Goal: Contribute content: Contribute content

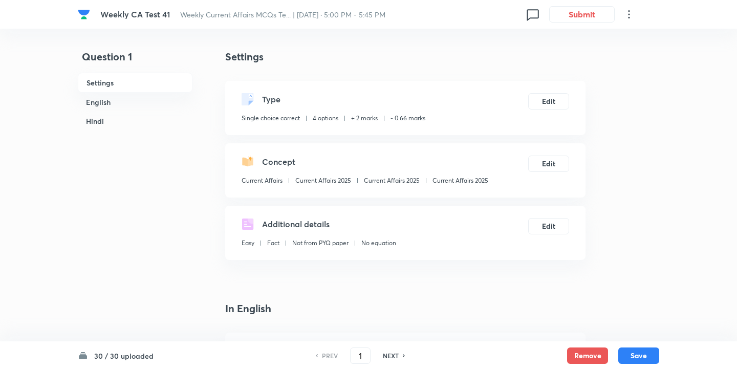
scroll to position [7, 0]
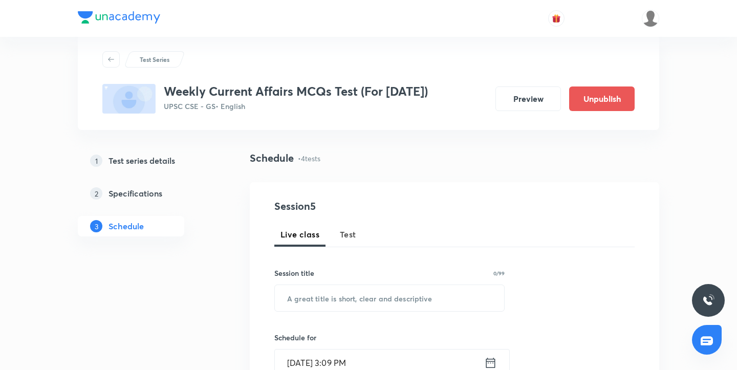
scroll to position [24, 0]
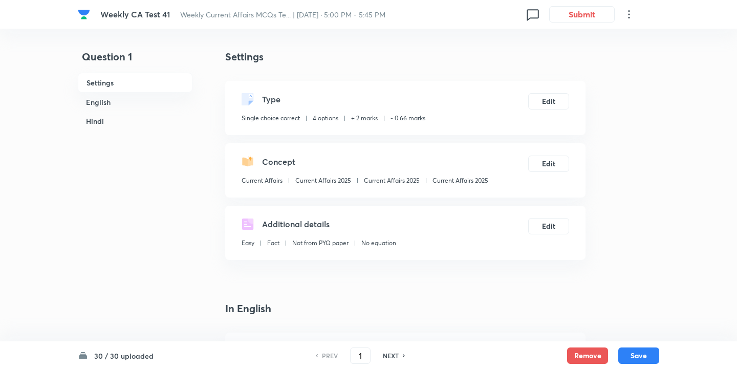
checkbox input "true"
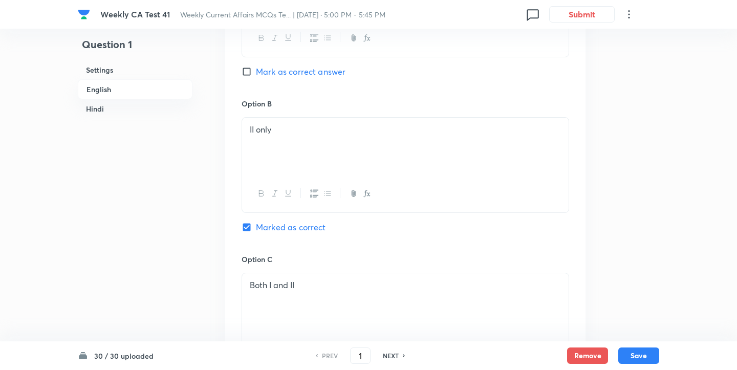
scroll to position [643, 0]
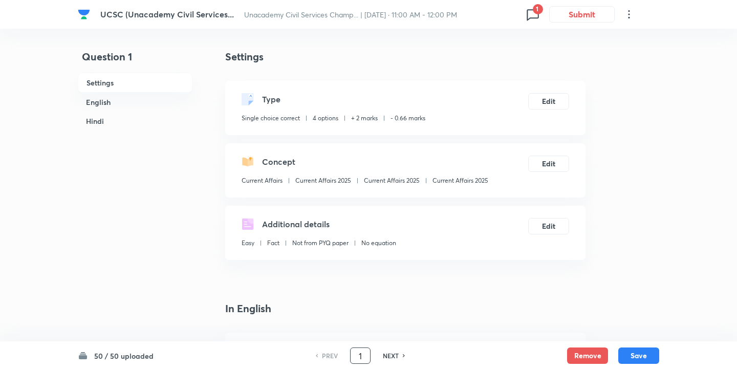
click at [363, 352] on input "1" at bounding box center [360, 356] width 19 height 18
type input "23"
checkbox input "false"
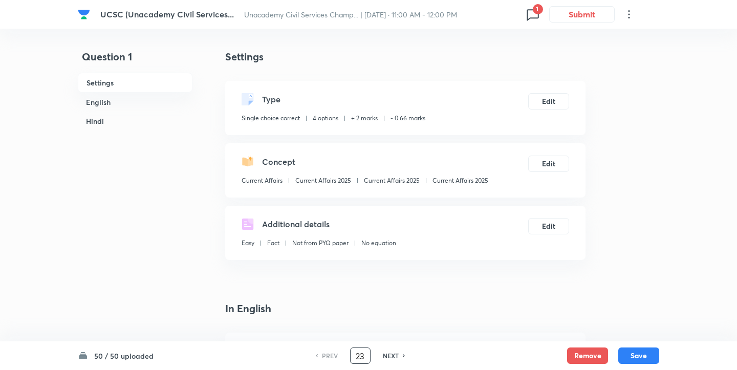
checkbox input "true"
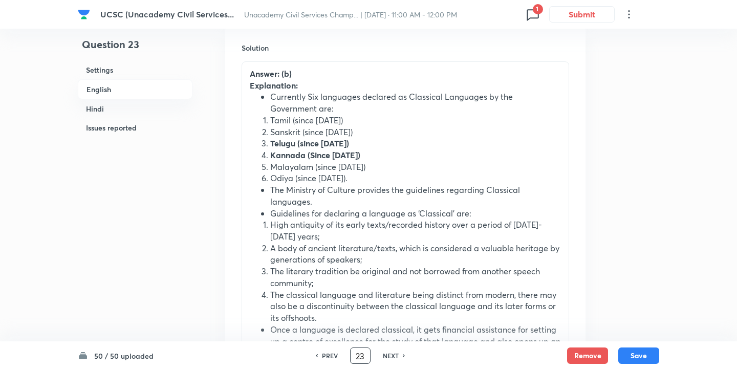
scroll to position [1148, 0]
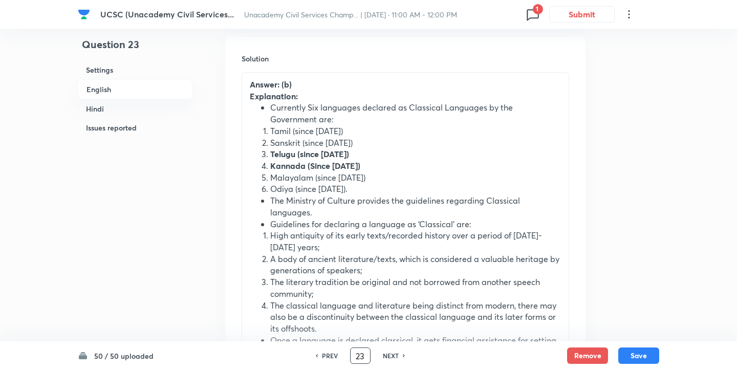
click at [300, 137] on li "Tamil (since 2004)" at bounding box center [415, 131] width 291 height 12
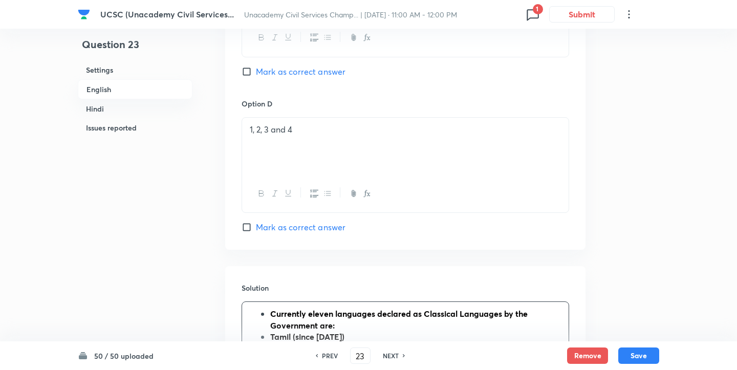
scroll to position [910, 0]
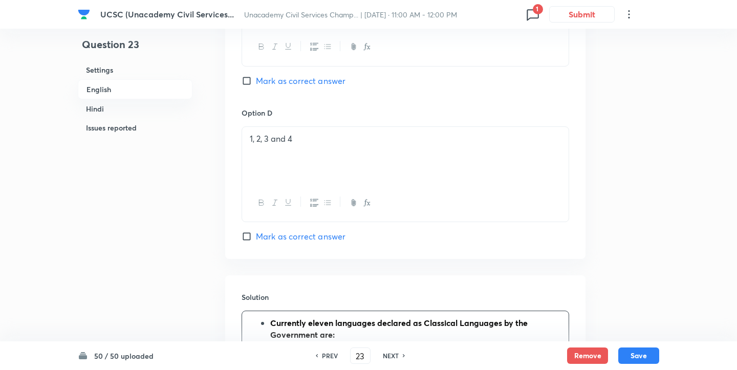
click at [243, 242] on label "Mark as correct answer" at bounding box center [294, 236] width 104 height 12
click at [243, 242] on input "Mark as correct answer" at bounding box center [249, 236] width 14 height 10
checkbox input "true"
checkbox input "false"
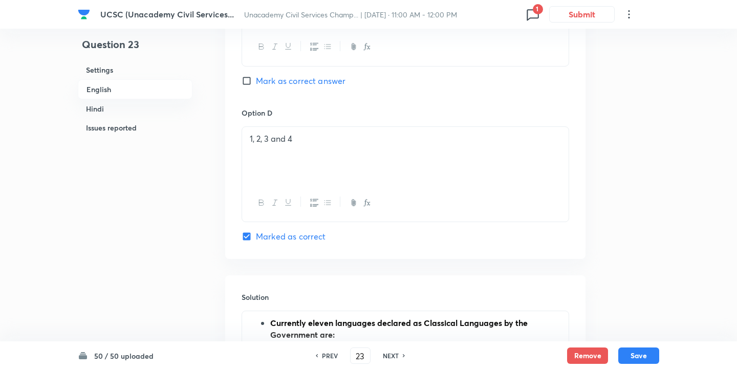
checkbox input "true"
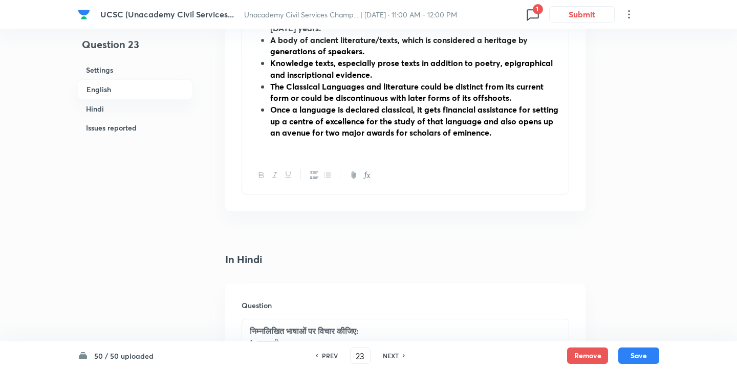
scroll to position [1129, 0]
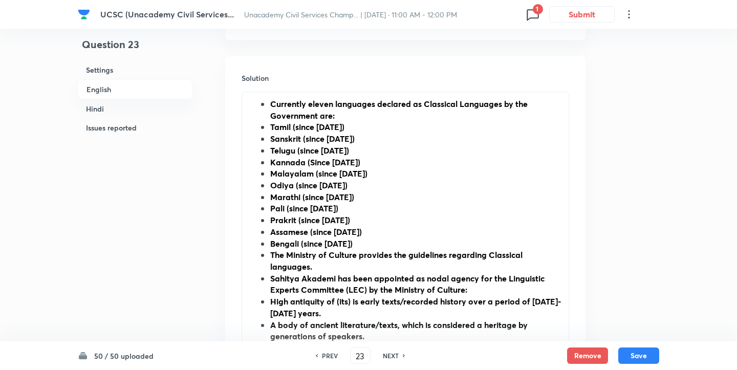
click at [366, 172] on li "Malayalam (since 2013)" at bounding box center [415, 174] width 291 height 12
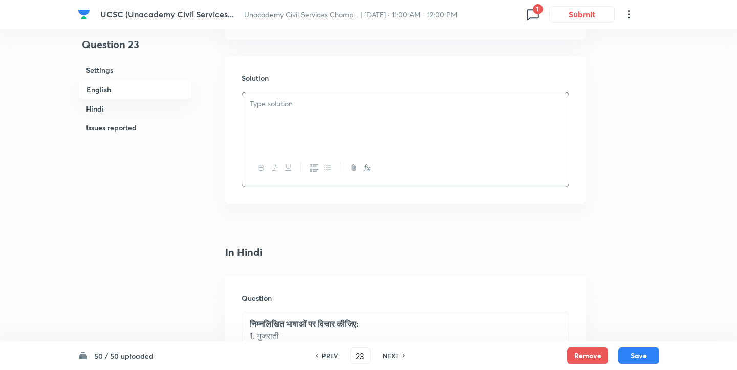
click at [342, 123] on div at bounding box center [405, 120] width 327 height 57
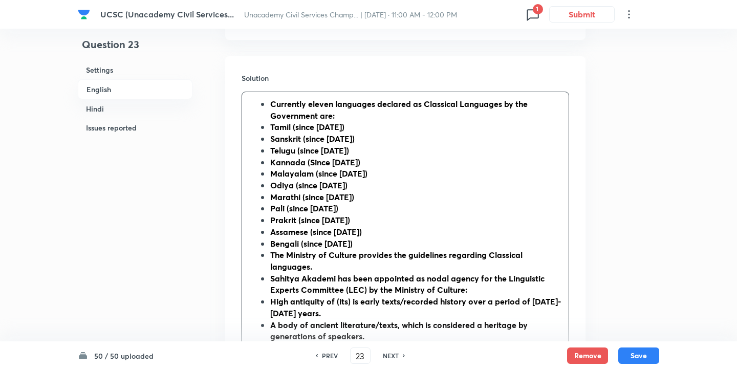
click at [267, 108] on ul "Currently eleven languages declared as Classical Languages by the Government ar…" at bounding box center [405, 261] width 311 height 326
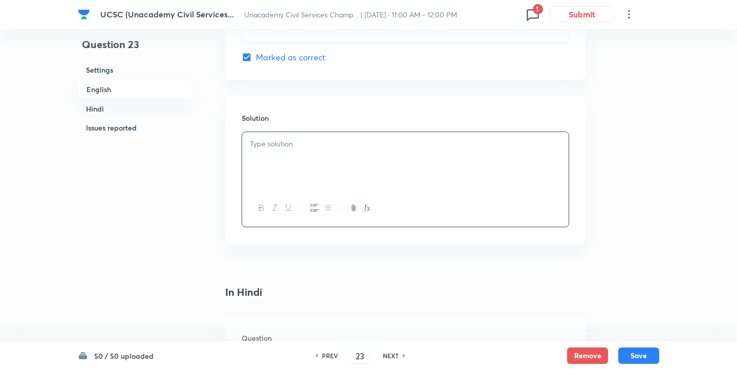
scroll to position [1086, 0]
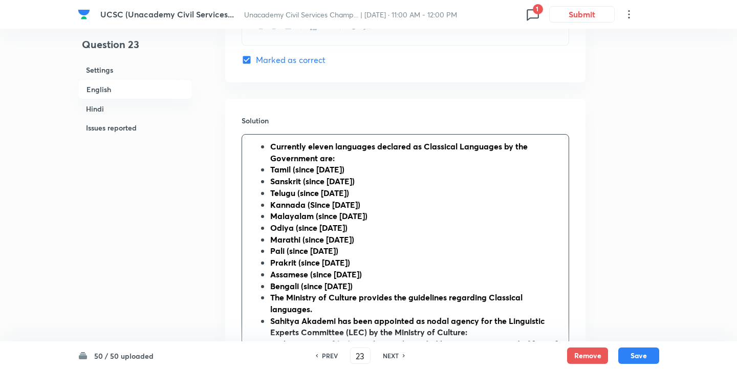
click at [266, 149] on ul "Currently eleven languages declared as Classical Languages by the Government ar…" at bounding box center [405, 304] width 311 height 326
click at [265, 153] on p "Currently eleven languages declared as Classical Languages by the Government ar…" at bounding box center [405, 152] width 311 height 23
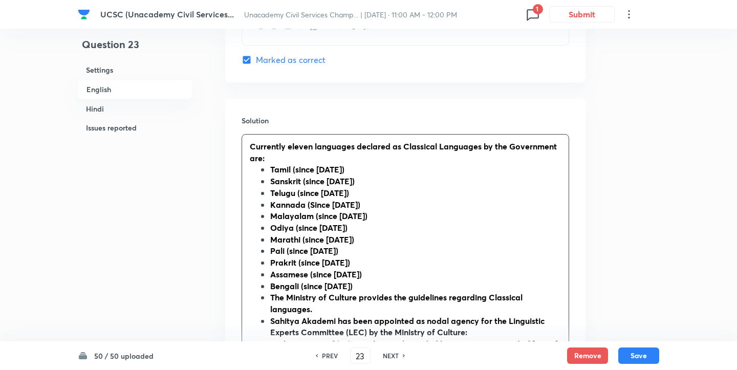
click at [265, 153] on p "Currently eleven languages declared as Classical Languages by the Government ar…" at bounding box center [405, 152] width 311 height 23
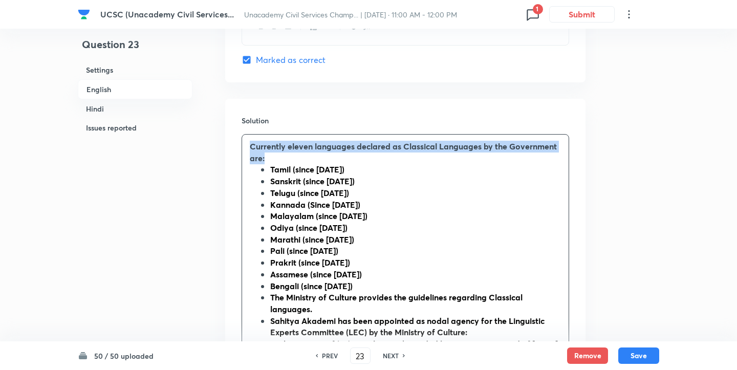
click at [265, 153] on p "Currently eleven languages declared as Classical Languages by the Government ar…" at bounding box center [405, 152] width 311 height 23
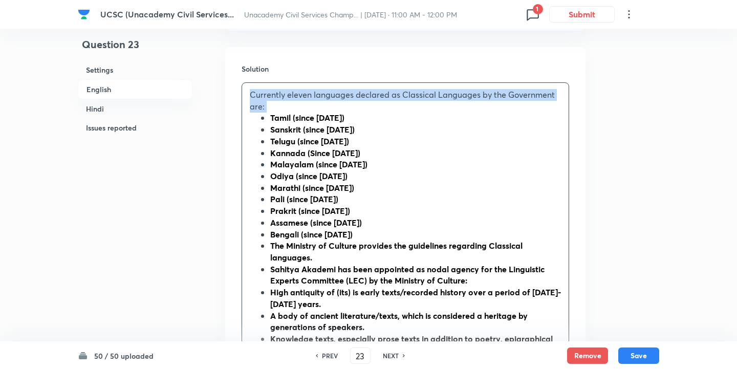
scroll to position [1242, 0]
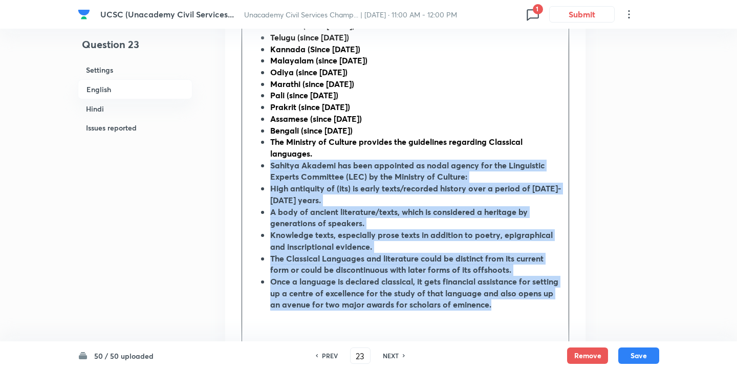
drag, startPoint x: 503, startPoint y: 317, endPoint x: 267, endPoint y: 169, distance: 279.0
click at [267, 169] on ul "Tamil (since 2004) Sanskrit (since 2005) Telugu (since 2008) Kannada (Since 200…" at bounding box center [405, 159] width 311 height 303
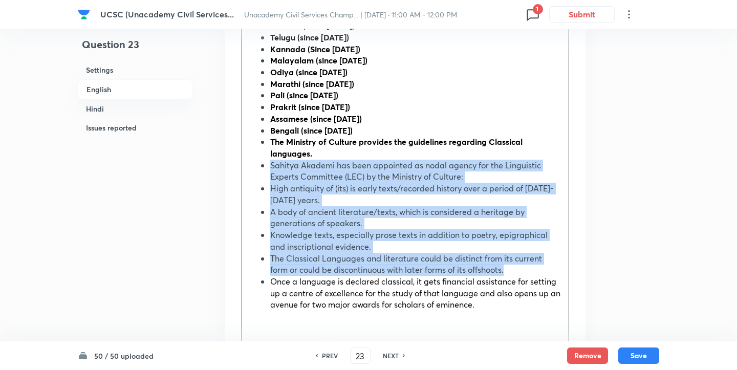
click at [270, 152] on strong "The Ministry of Culture provides the guidelines regarding Classical languages." at bounding box center [396, 147] width 252 height 23
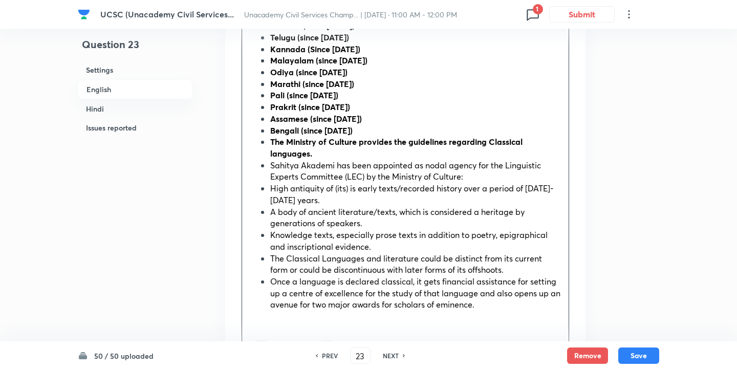
click at [270, 145] on strong "The Ministry of Culture provides the guidelines regarding Classical languages." at bounding box center [396, 147] width 252 height 23
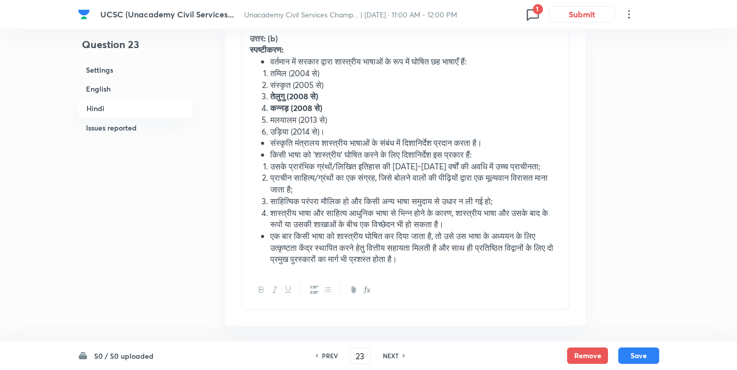
scroll to position [2525, 0]
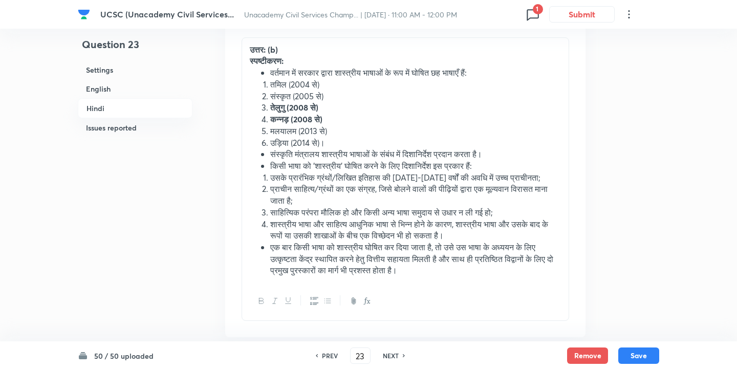
click at [408, 241] on li "शास्त्रीय भाषा और साहित्य आधुनिक भाषा से भिन्न होने के कारण, शास्त्रीय भाषा और …" at bounding box center [415, 230] width 291 height 23
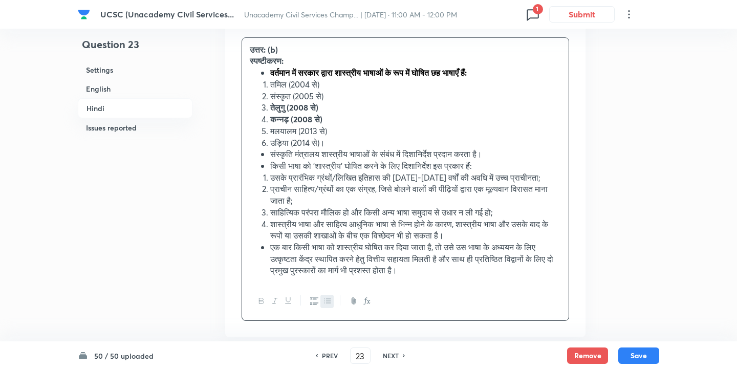
click at [278, 91] on li "तमिल (2004 से)" at bounding box center [415, 85] width 291 height 12
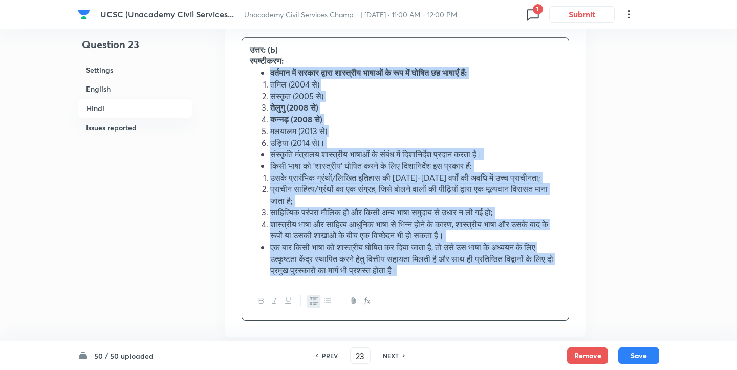
drag, startPoint x: 261, startPoint y: 78, endPoint x: 450, endPoint y: 274, distance: 271.9
click at [450, 274] on div "उत्तर: (b) स्पष्टीकरण: वर्तमान में सरकार द्वारा शास्त्रीय भाषाओं के रूप में घोष…" at bounding box center [405, 160] width 327 height 245
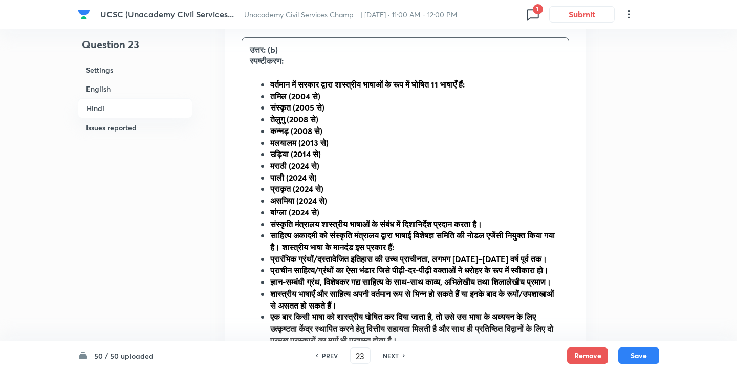
click at [271, 90] on strong "वर्तमान में सरकार द्वारा शास्त्रीय भाषाओं के रूप में घोषित 11 भाषाएँ हैं:" at bounding box center [367, 84] width 195 height 11
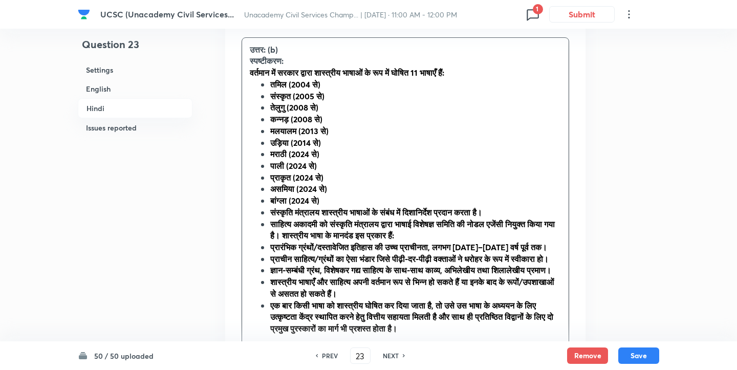
click at [268, 75] on strong "वर्तमान में सरकार द्वारा शास्त्रीय भाषाओं के रूप में घोषित 11 भाषाएँ हैं:" at bounding box center [347, 72] width 195 height 11
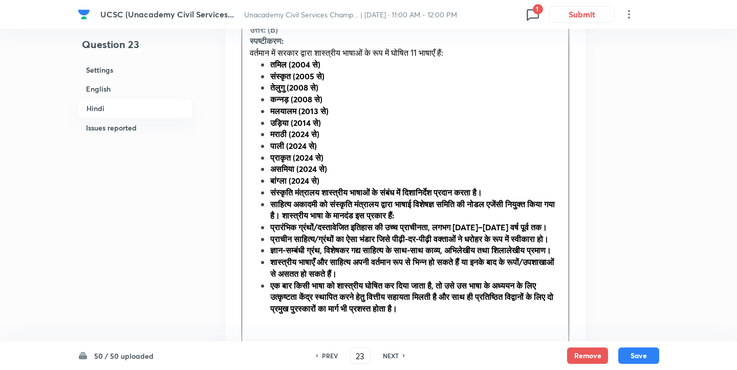
scroll to position [2548, 0]
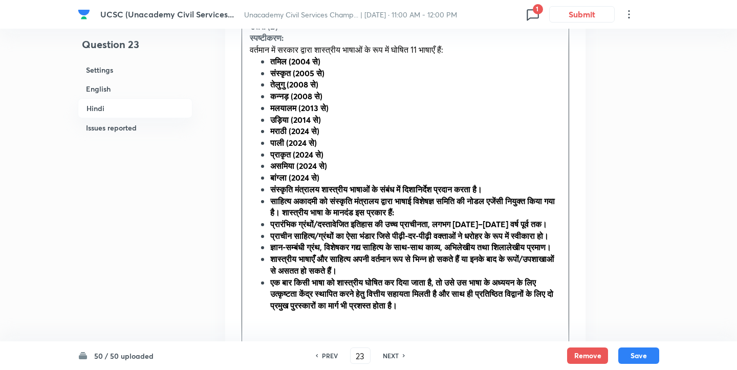
click at [270, 192] on strong "संस्कृति मंत्रालय शास्त्रीय भाषाओं के संबंध में दिशानिर्देश प्रदान करता है।" at bounding box center [376, 189] width 212 height 11
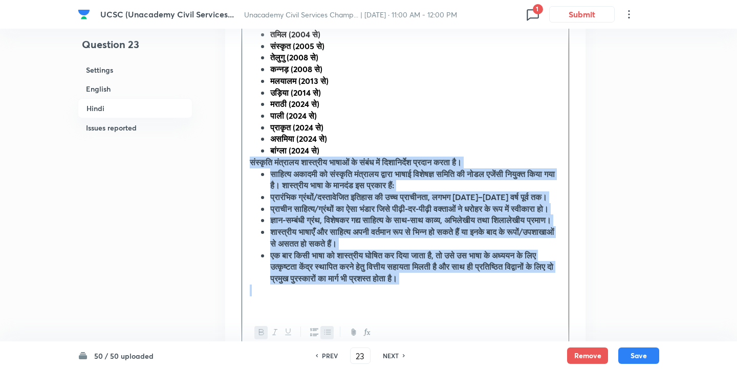
drag, startPoint x: 424, startPoint y: 324, endPoint x: 230, endPoint y: 164, distance: 251.3
click at [230, 164] on div "Solution उत्तर: (b) स्पष्टीकरण: वर्तमान में सरकार द्वारा शास्त्रीय भाषाओं के रू…" at bounding box center [405, 160] width 360 height 417
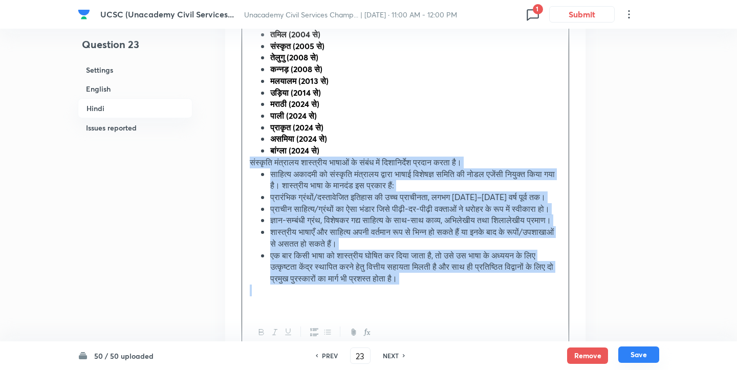
click at [647, 362] on button "Save" at bounding box center [638, 355] width 41 height 16
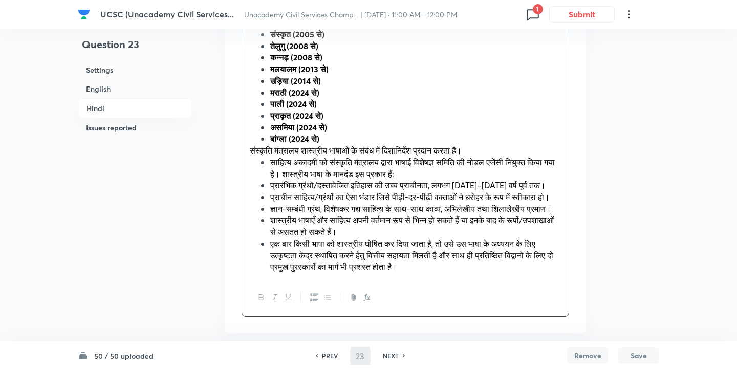
scroll to position [2382, 0]
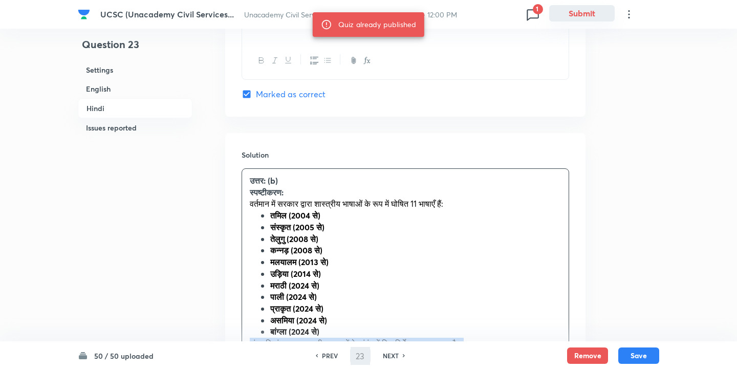
click at [582, 11] on button "Submit" at bounding box center [582, 13] width 66 height 16
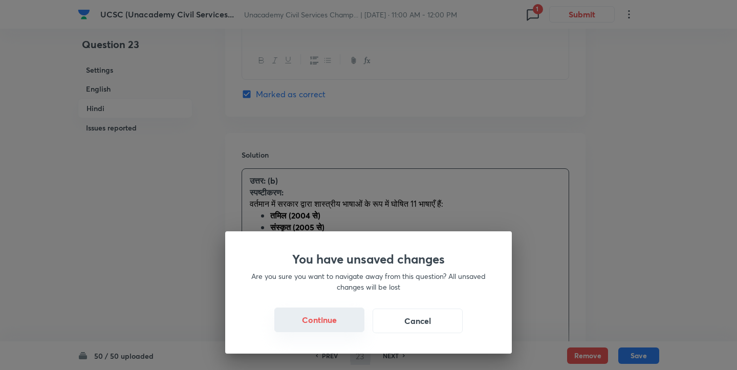
click at [336, 322] on button "Continue" at bounding box center [319, 320] width 90 height 25
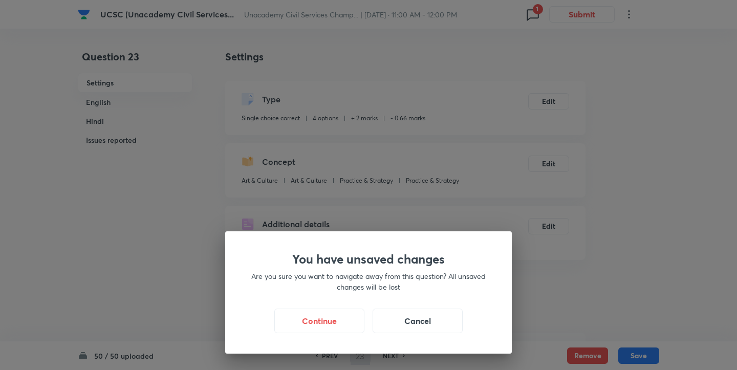
click at [408, 152] on div "You have unsaved changes Are you sure you want to navigate away from this quest…" at bounding box center [368, 185] width 737 height 370
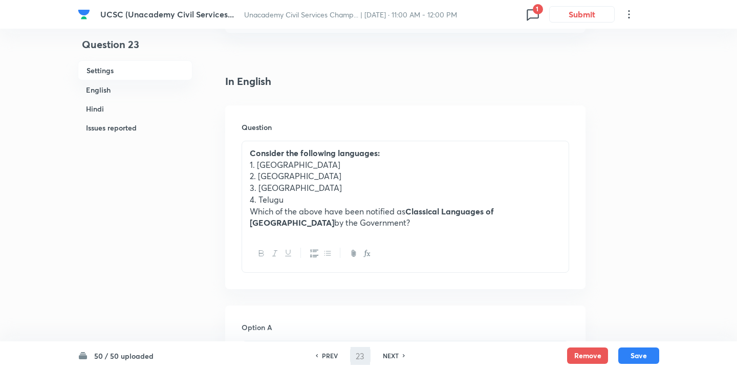
scroll to position [229, 0]
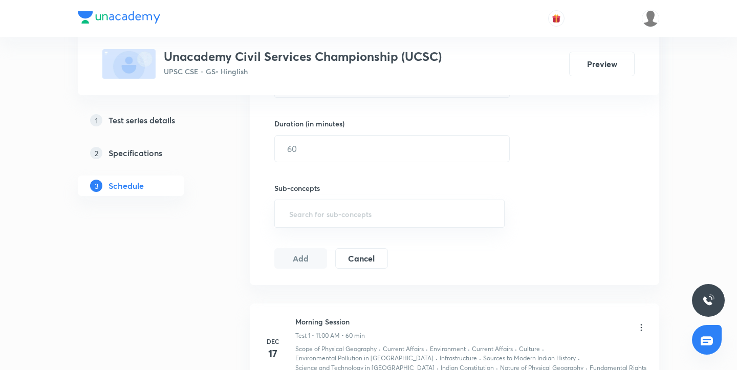
scroll to position [712, 0]
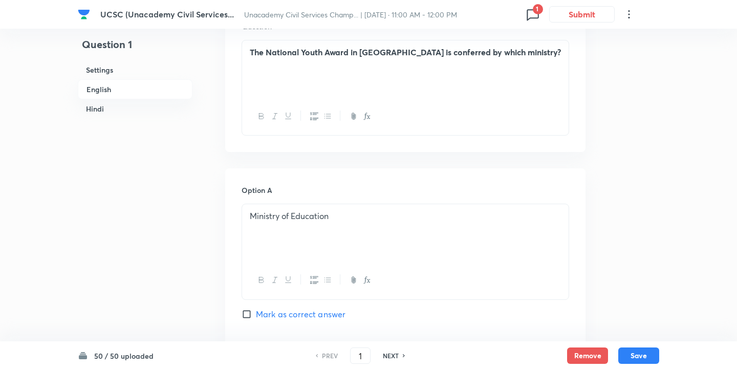
scroll to position [371, 0]
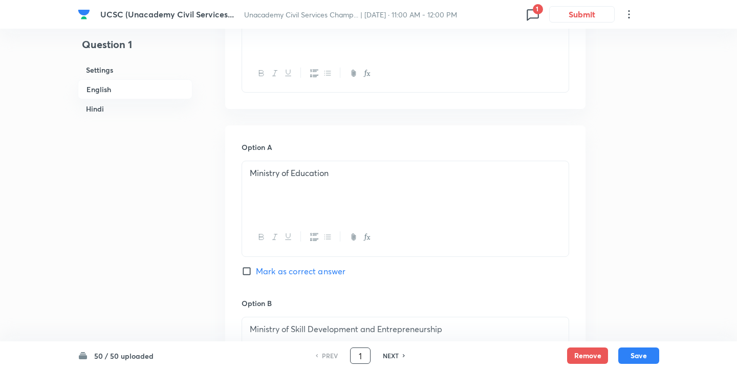
click at [362, 360] on input "1" at bounding box center [360, 356] width 19 height 18
type input "23"
checkbox input "true"
checkbox input "false"
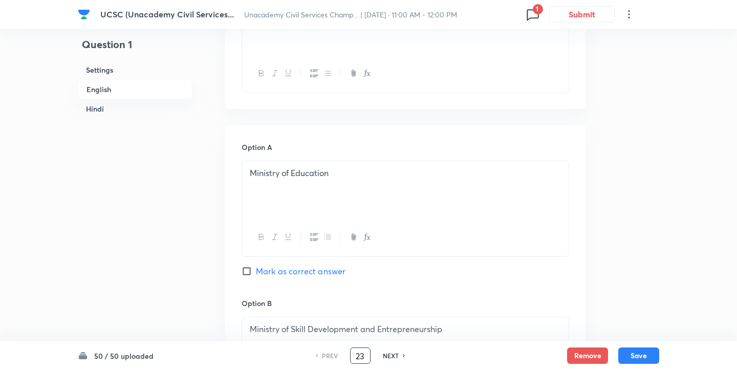
checkbox input "true"
checkbox input "false"
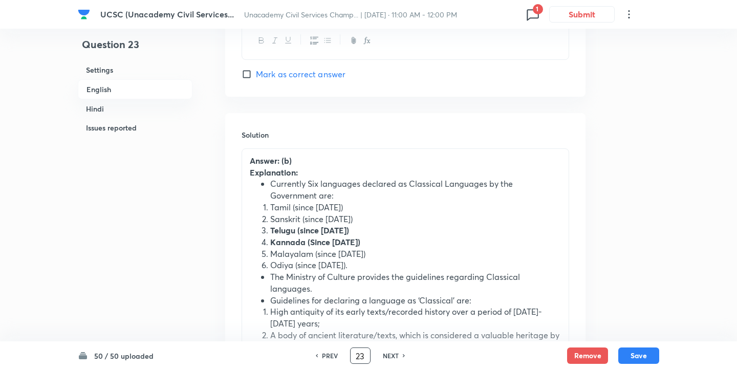
scroll to position [1290, 0]
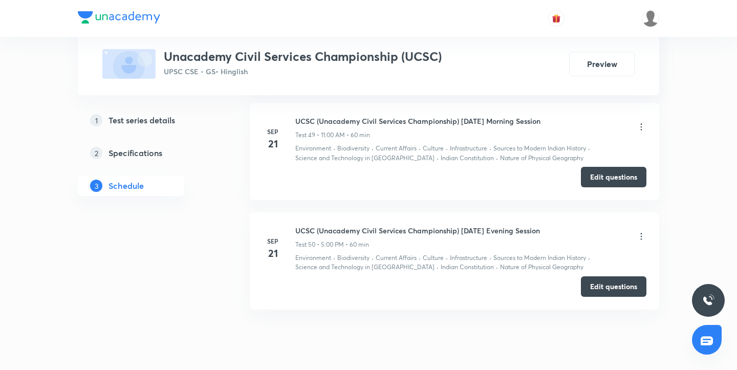
scroll to position [5762, 0]
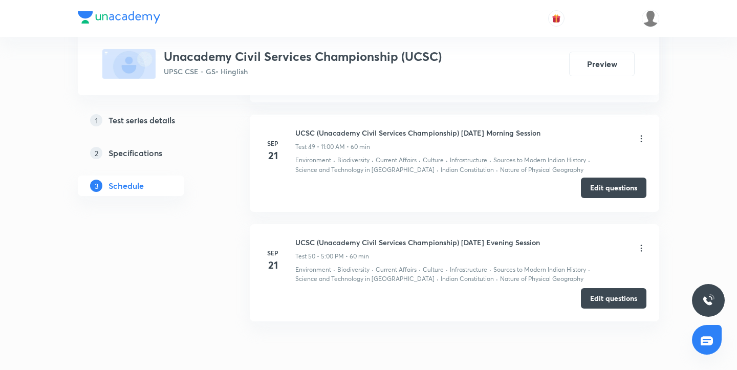
click at [604, 183] on button "Edit questions" at bounding box center [614, 188] width 66 height 20
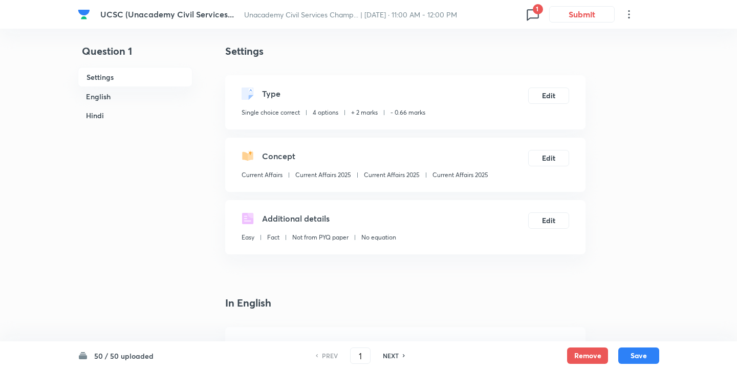
scroll to position [7, 0]
click at [364, 352] on input "1" at bounding box center [360, 356] width 19 height 18
click at [414, 345] on div "50 / 50 uploaded PREV 23 ​ NEXT Remove Save" at bounding box center [369, 355] width 582 height 29
click at [395, 364] on div "50 / 50 uploaded PREV 23 ​ NEXT Remove Save" at bounding box center [369, 355] width 582 height 29
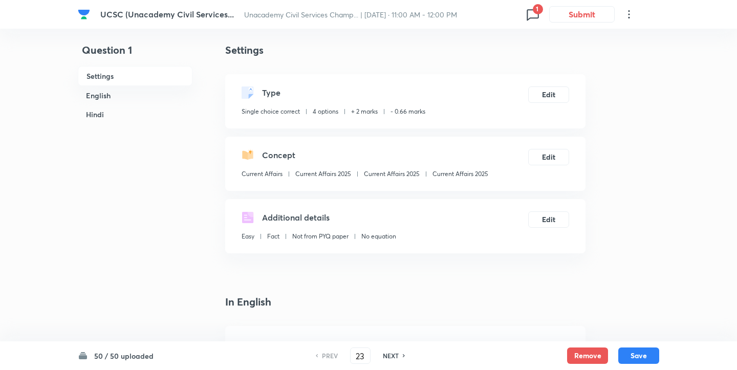
click at [394, 342] on div "50 / 50 uploaded PREV 23 ​ NEXT Remove Save" at bounding box center [369, 355] width 582 height 29
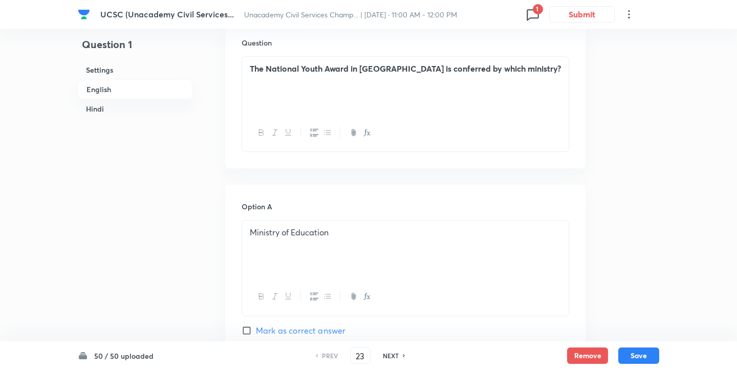
scroll to position [588, 0]
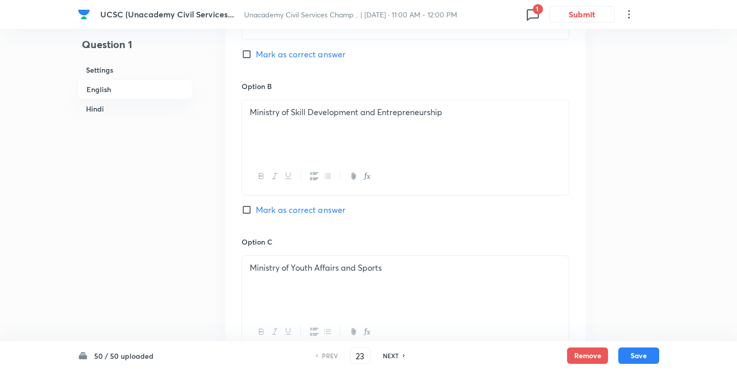
click at [386, 300] on div "Ministry of Youth Affairs and Sports" at bounding box center [405, 284] width 327 height 57
click at [405, 316] on div at bounding box center [405, 331] width 327 height 37
click at [387, 358] on h6 "NEXT" at bounding box center [391, 355] width 16 height 9
type input "2"
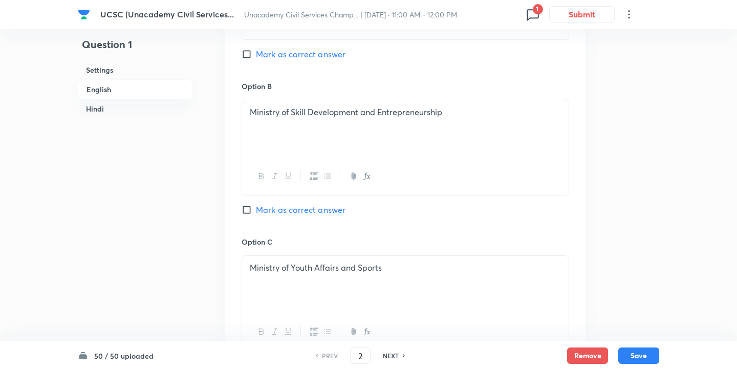
checkbox input "true"
checkbox input "false"
checkbox input "true"
checkbox input "false"
click at [358, 355] on input "2" at bounding box center [360, 356] width 19 height 18
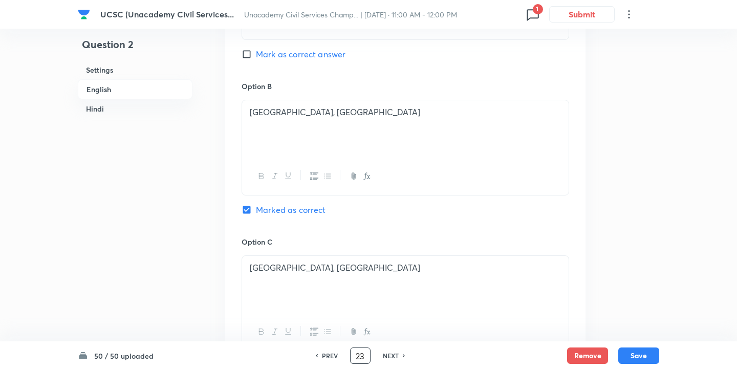
type input "23"
checkbox input "false"
checkbox input "true"
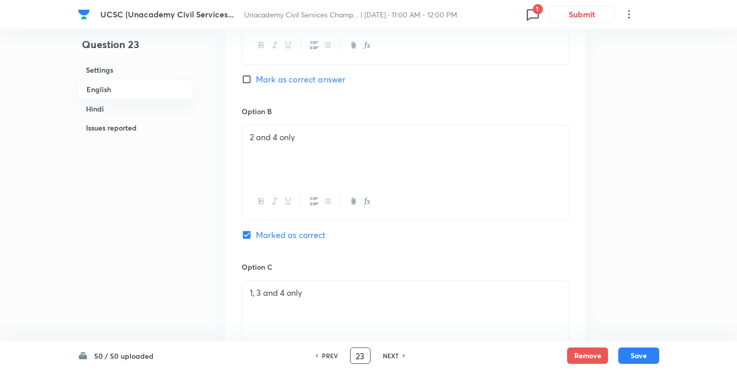
scroll to position [600, 0]
click at [254, 235] on input "Marked as correct" at bounding box center [249, 234] width 14 height 10
checkbox input "true"
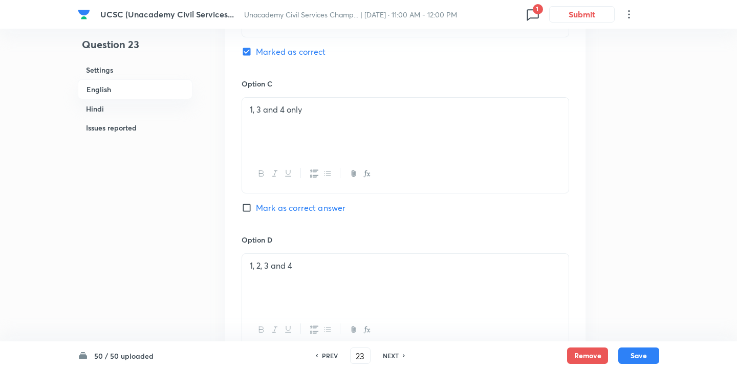
scroll to position [835, 0]
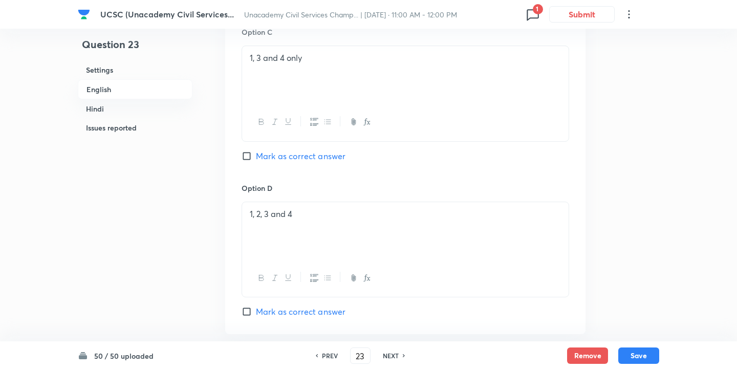
click at [247, 316] on input "Mark as correct answer" at bounding box center [249, 312] width 14 height 10
checkbox input "true"
checkbox input "false"
checkbox input "true"
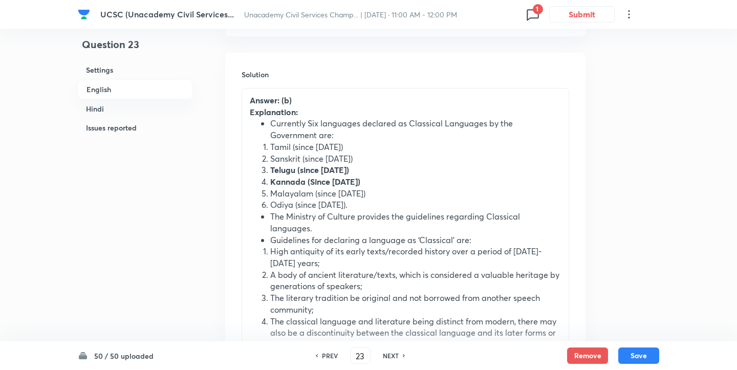
scroll to position [1121, 0]
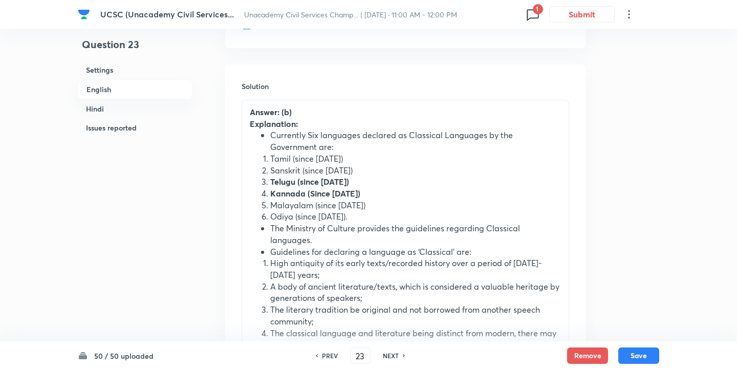
click at [292, 119] on strong "Explanation:" at bounding box center [274, 123] width 48 height 11
click at [291, 115] on strong "Answer: (b)" at bounding box center [271, 111] width 42 height 11
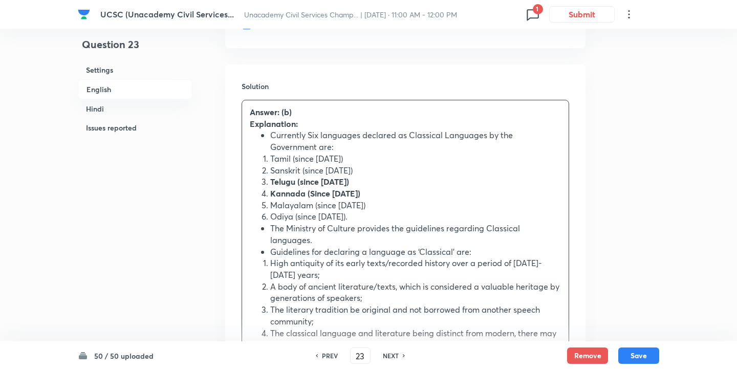
click at [289, 115] on strong "Answer: (b)" at bounding box center [271, 111] width 42 height 11
click at [368, 242] on li "The Ministry of Culture provides the guidelines regarding Classical languages." at bounding box center [415, 234] width 291 height 23
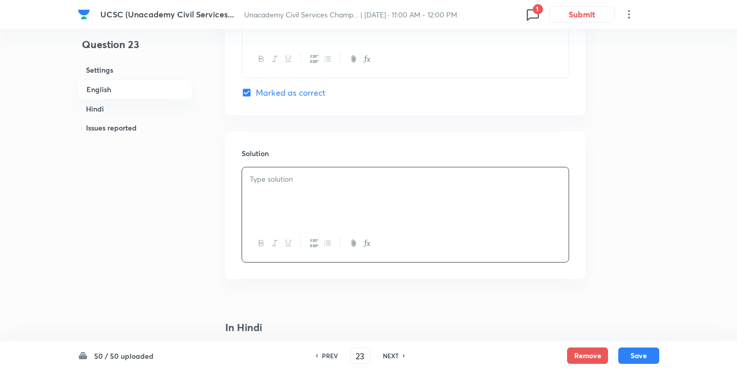
scroll to position [1062, 0]
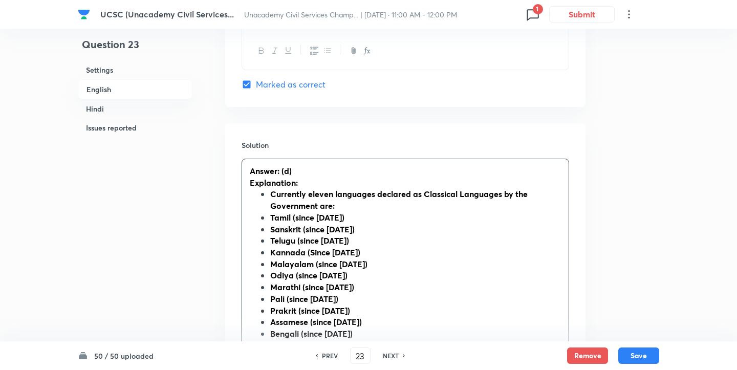
click at [263, 181] on strong "Explanation:" at bounding box center [274, 182] width 48 height 11
click at [273, 203] on strong "Currently eleven languages declared as Classical Languages by the Government ar…" at bounding box center [399, 199] width 258 height 23
click at [268, 198] on ul "Currently eleven languages declared as Classical Languages by the Government ar…" at bounding box center [405, 351] width 311 height 326
click at [268, 198] on strong "Currently eleven languages declared as Classical Languages by the Government ar…" at bounding box center [403, 199] width 307 height 23
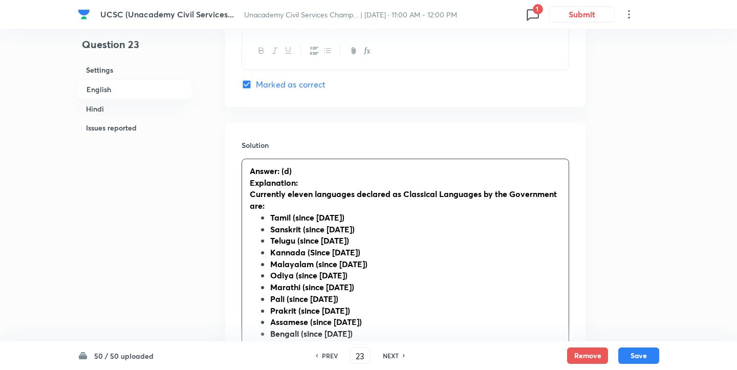
click at [268, 198] on strong "Currently eleven languages declared as Classical Languages by the Government ar…" at bounding box center [403, 199] width 307 height 23
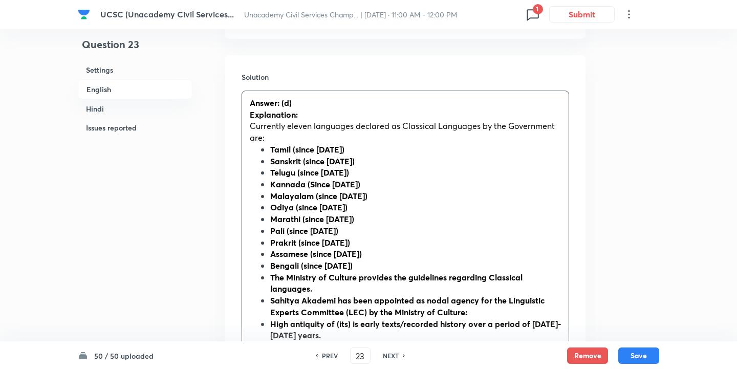
scroll to position [1131, 0]
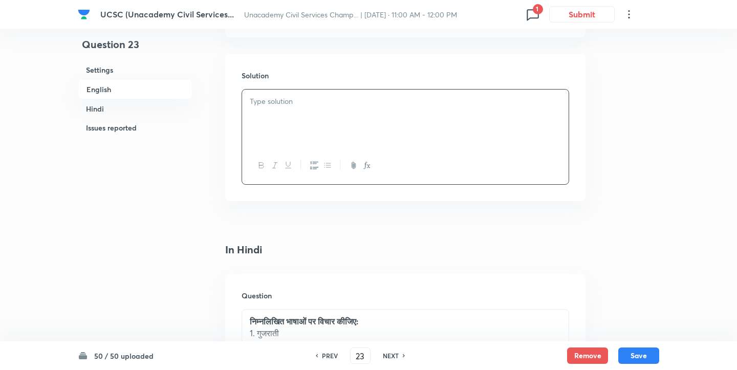
click at [265, 114] on div at bounding box center [405, 118] width 327 height 57
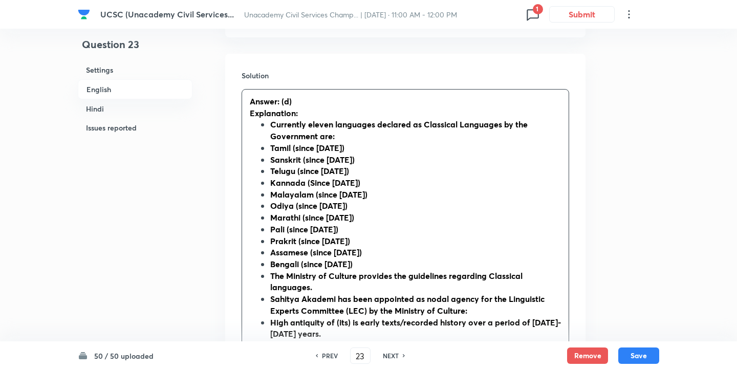
click at [266, 123] on ul "Currently eleven languages declared as Classical Languages by the Government ar…" at bounding box center [405, 282] width 311 height 326
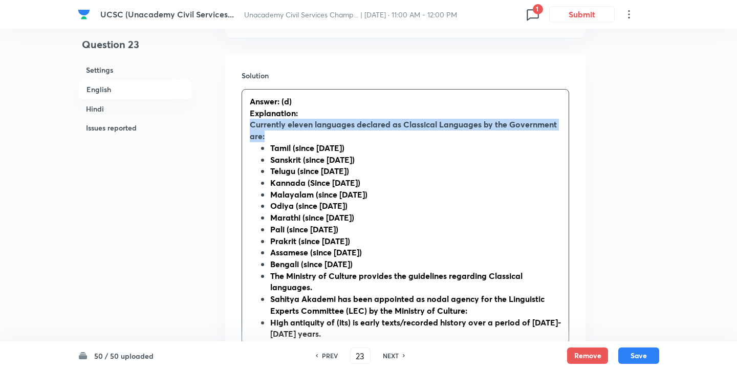
drag, startPoint x: 274, startPoint y: 138, endPoint x: 246, endPoint y: 129, distance: 29.6
click at [246, 129] on div "Answer: (d) Explanation: Currently eleven languages declared as Classical Langu…" at bounding box center [405, 276] width 327 height 373
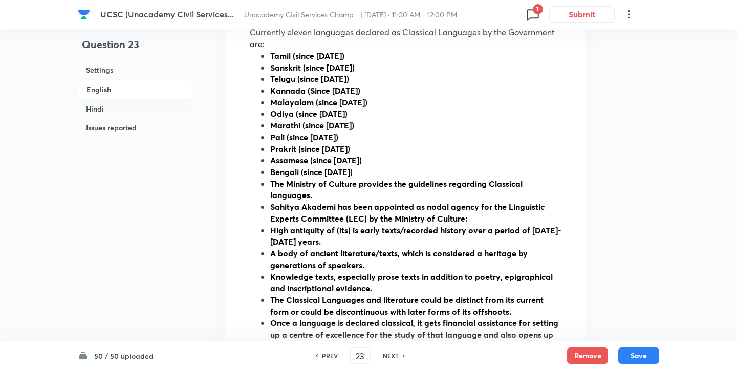
scroll to position [1242, 0]
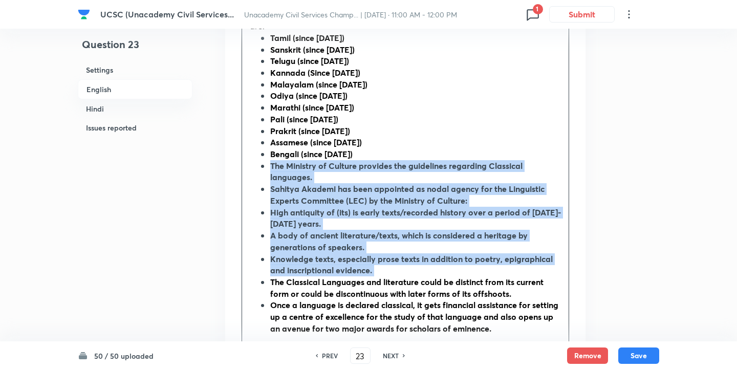
drag, startPoint x: 271, startPoint y: 174, endPoint x: 324, endPoint y: 281, distance: 119.7
click at [313, 230] on ul "Tamil (since 2004) Sanskrit (since 2005) Telugu (since 2008) Kannada (Since 200…" at bounding box center [405, 183] width 311 height 303
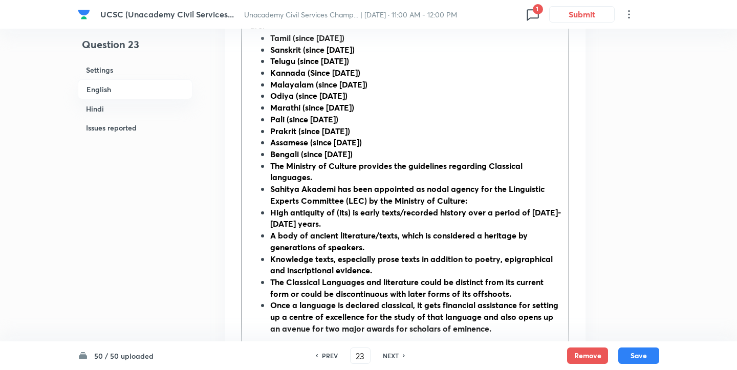
drag, startPoint x: 324, startPoint y: 281, endPoint x: 346, endPoint y: 327, distance: 51.1
click at [346, 327] on ul "Tamil (since 2004) Sanskrit (since 2005) Telugu (since 2008) Kannada (Since 200…" at bounding box center [405, 183] width 311 height 303
click at [267, 171] on ul "Tamil (since 2004) Sanskrit (since 2005) Telugu (since 2008) Kannada (Since 200…" at bounding box center [405, 183] width 311 height 303
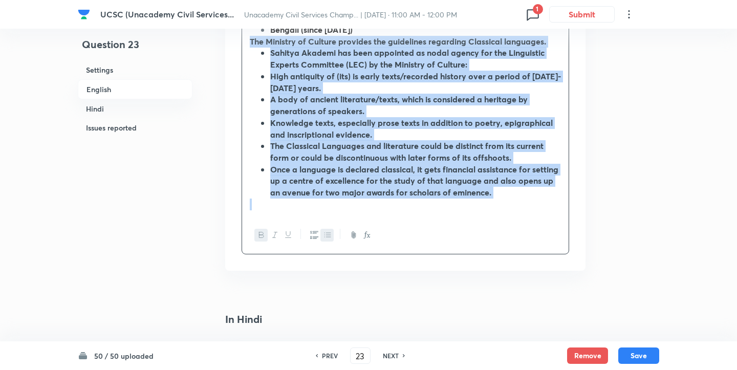
scroll to position [1367, 0]
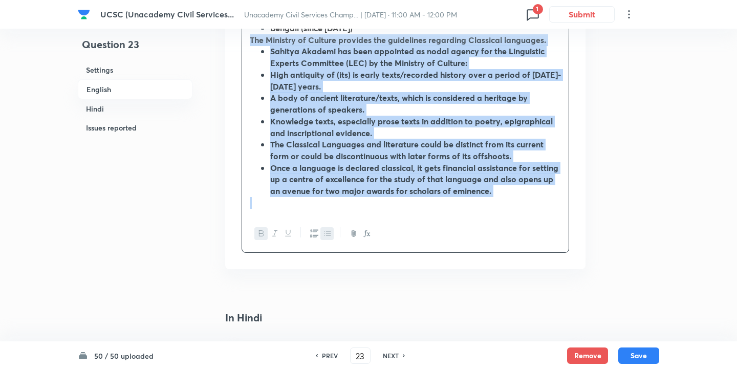
drag, startPoint x: 250, startPoint y: 170, endPoint x: 482, endPoint y: 320, distance: 276.6
click at [482, 320] on div "Settings Type Single choice correct 4 options + 2 marks - 0.66 marks Edit Conce…" at bounding box center [405, 258] width 360 height 3152
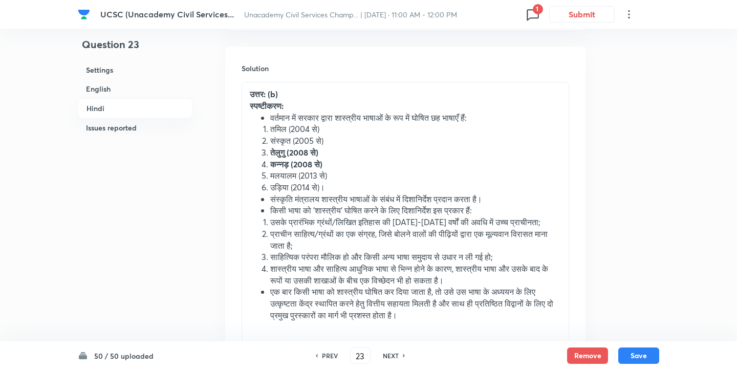
scroll to position [2520, 0]
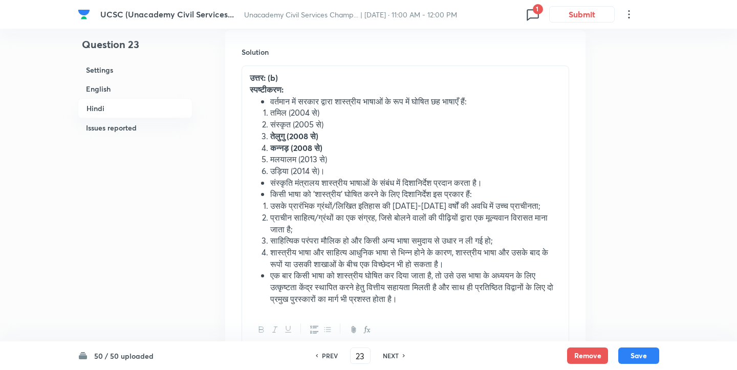
click at [467, 242] on li "साहित्यिक परंपरा मौलिक हो और किसी अन्य भाषा समुदाय से उधार न ली गई हो;" at bounding box center [415, 241] width 291 height 12
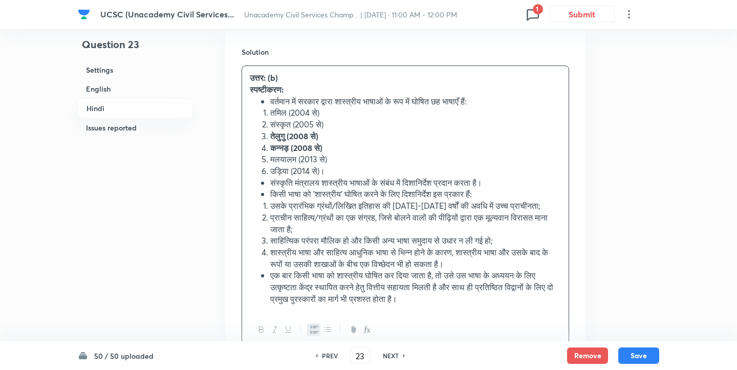
click at [272, 83] on strong "उत्तर: (b)" at bounding box center [264, 77] width 28 height 11
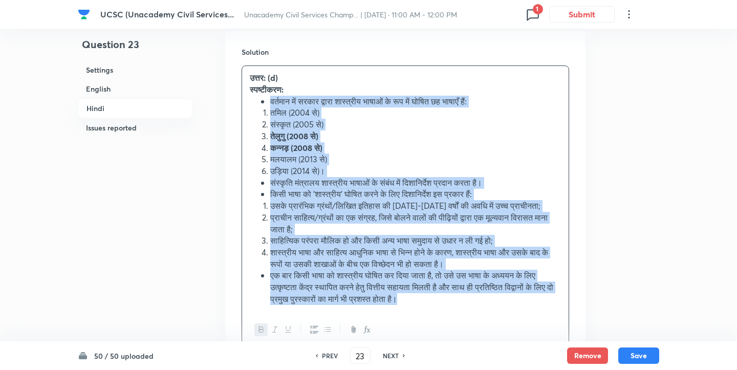
drag, startPoint x: 256, startPoint y: 108, endPoint x: 370, endPoint y: 331, distance: 249.8
click at [370, 331] on div "उत्तर: (d) स्पष्टीकरण: वर्तमान में सरकार द्वारा शास्त्रीय भाषाओं के रूप में घोष…" at bounding box center [406, 208] width 328 height 284
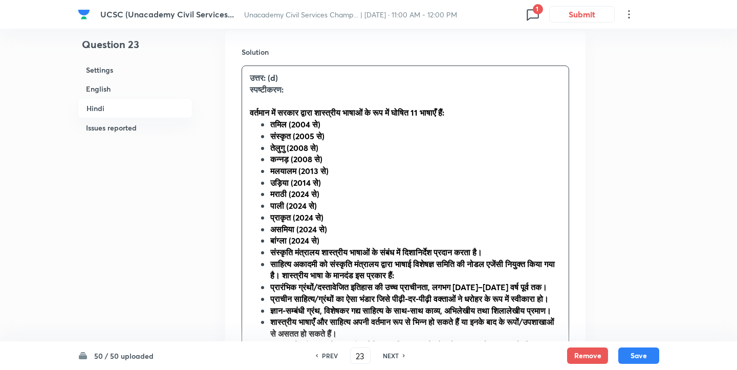
click at [248, 116] on div "उत्तर: (d) स्पष्टीकरण: वर्तमान में सरकार द्वारा शास्त्रीय भाषाओं के रूप में घोष…" at bounding box center [405, 229] width 327 height 326
click at [254, 118] on strong "वर्तमान में सरकार द्वारा शास्त्रीय भाषाओं के रूप में घोषित 11 भाषाएँ हैं:" at bounding box center [347, 112] width 195 height 11
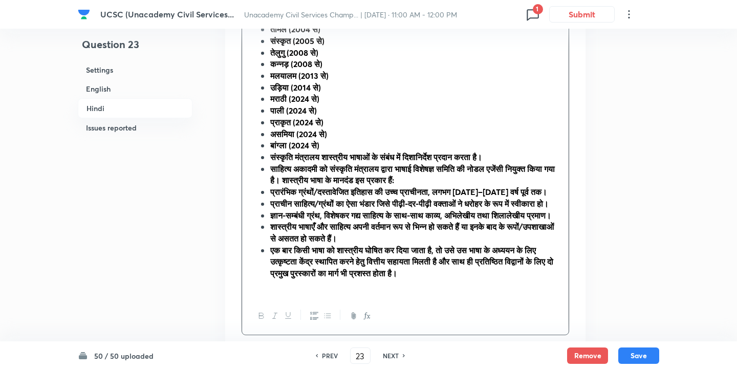
scroll to position [2621, 0]
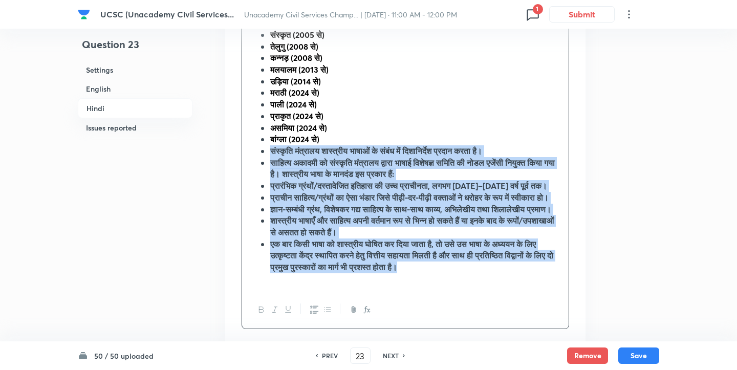
drag, startPoint x: 270, startPoint y: 160, endPoint x: 439, endPoint y: 300, distance: 220.0
click at [439, 273] on ul "तमिल (2004 से) संस्कृत (2005 से) तेलुगु (2008 से) कन्नड़ (2008 से) मलयालम (2013…" at bounding box center [405, 145] width 311 height 256
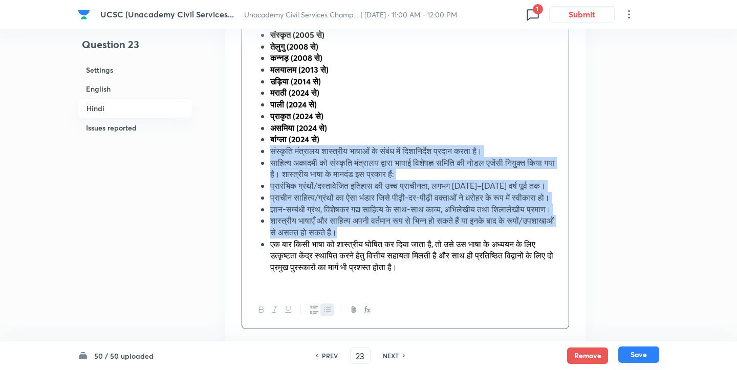
click at [639, 355] on button "Save" at bounding box center [638, 355] width 41 height 16
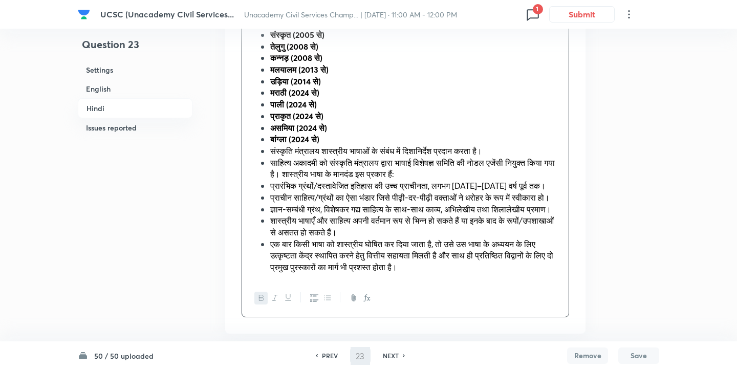
scroll to position [2417, 0]
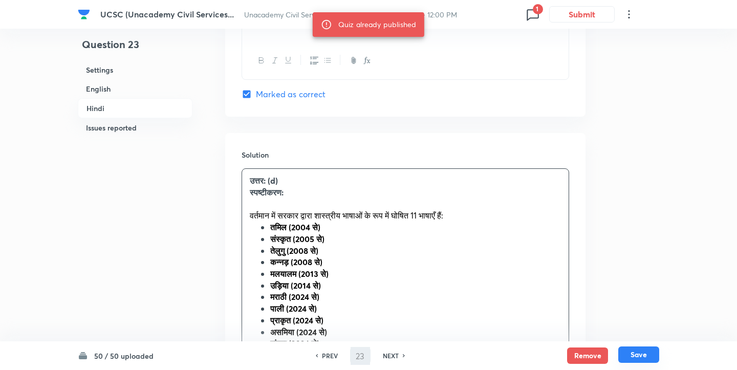
click at [639, 355] on button "Save" at bounding box center [638, 355] width 41 height 16
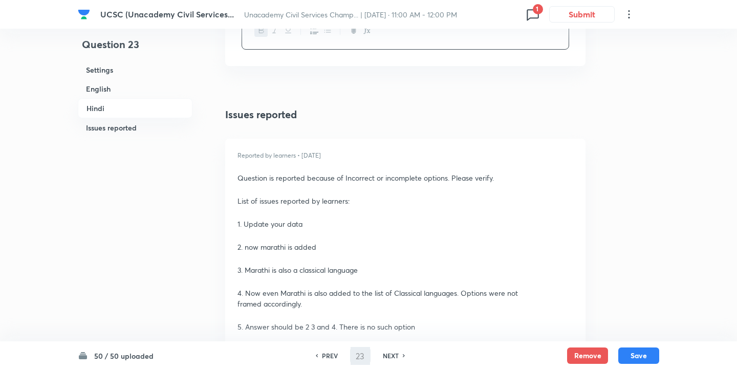
scroll to position [2997, 0]
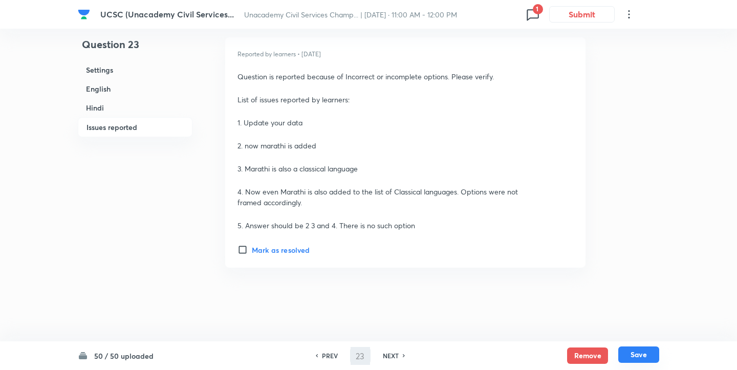
click at [635, 357] on button "Save" at bounding box center [638, 355] width 41 height 16
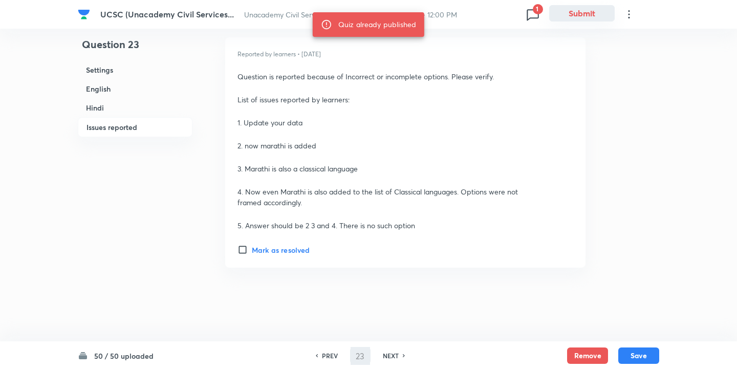
click at [581, 20] on button "Submit" at bounding box center [582, 13] width 66 height 16
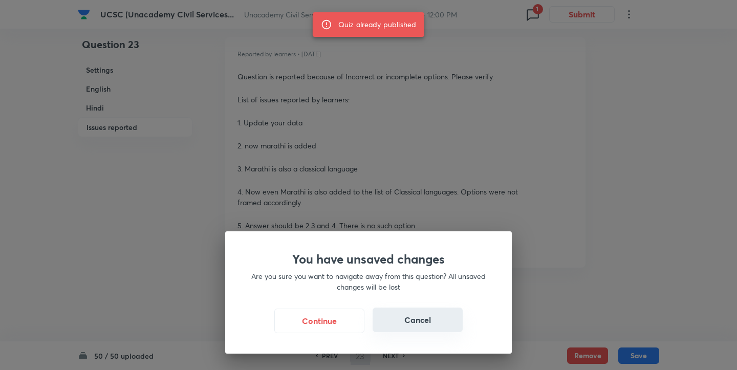
click at [426, 324] on button "Cancel" at bounding box center [418, 320] width 90 height 25
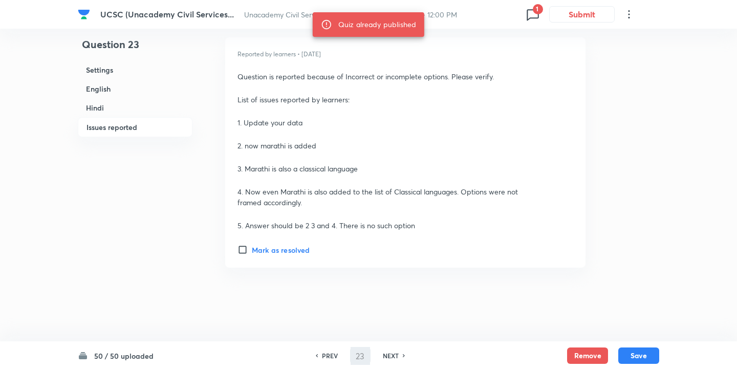
click at [377, 30] on div "Quiz already published" at bounding box center [377, 24] width 78 height 18
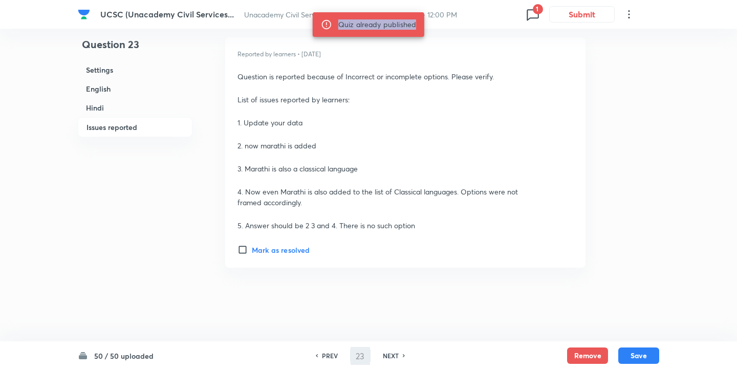
click at [377, 30] on div "Quiz already published" at bounding box center [377, 24] width 78 height 18
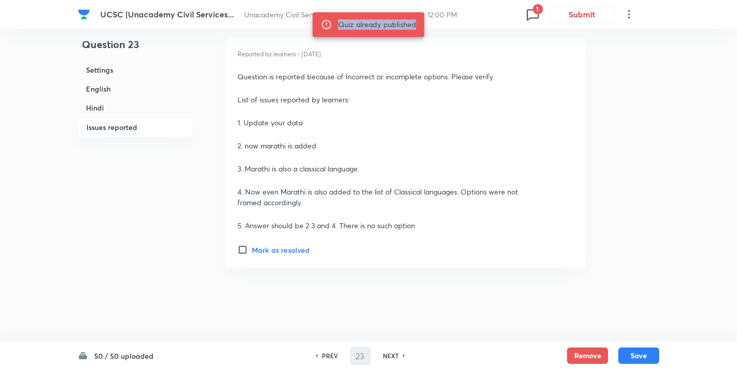
click at [377, 30] on div "Quiz already published" at bounding box center [377, 24] width 78 height 18
click at [630, 8] on icon at bounding box center [629, 14] width 12 height 12
click at [635, 105] on div at bounding box center [368, 185] width 737 height 370
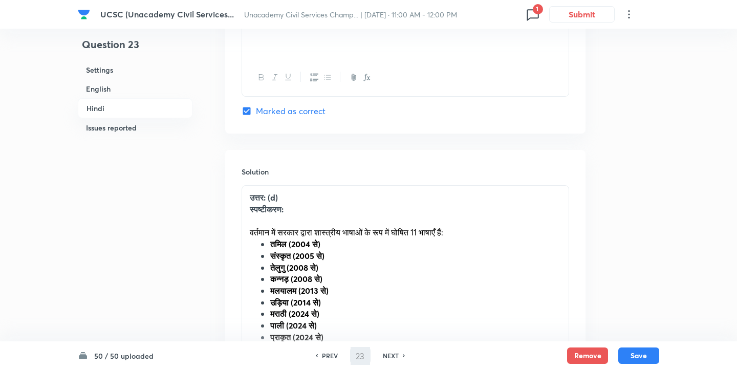
scroll to position [1422, 0]
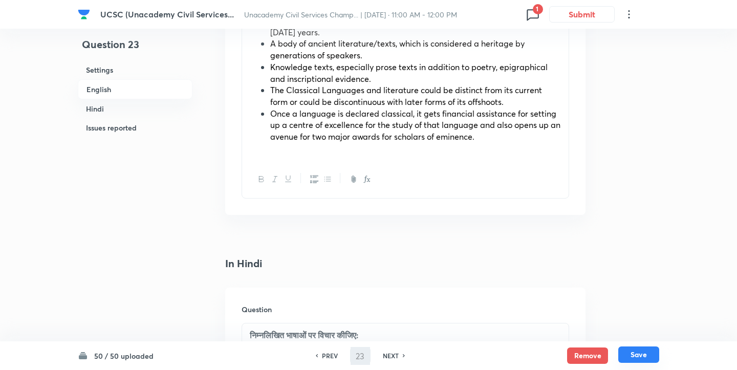
click at [645, 349] on button "Save" at bounding box center [638, 355] width 41 height 16
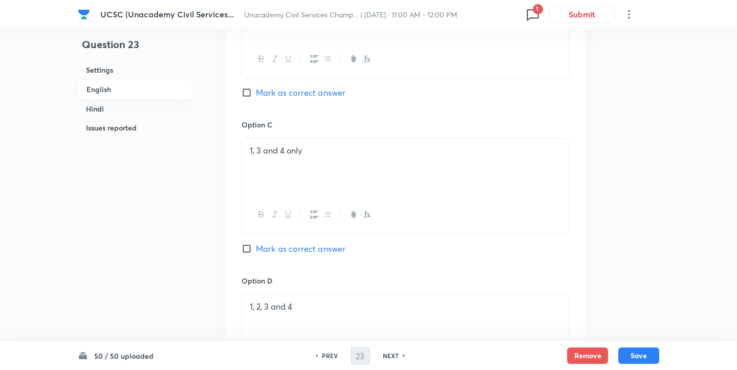
scroll to position [739, 0]
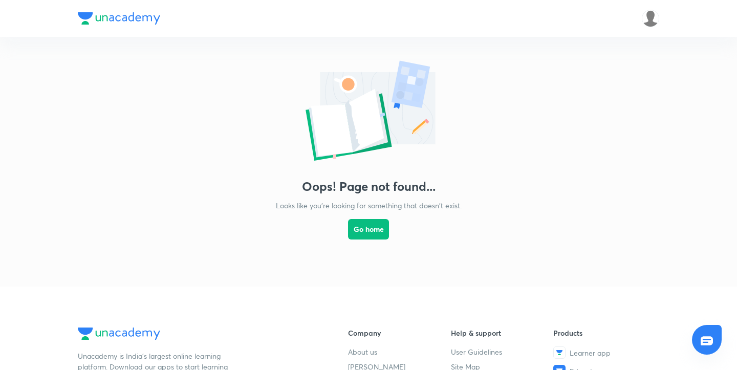
click at [376, 82] on img at bounding box center [368, 112] width 205 height 110
